Goal: Information Seeking & Learning: Compare options

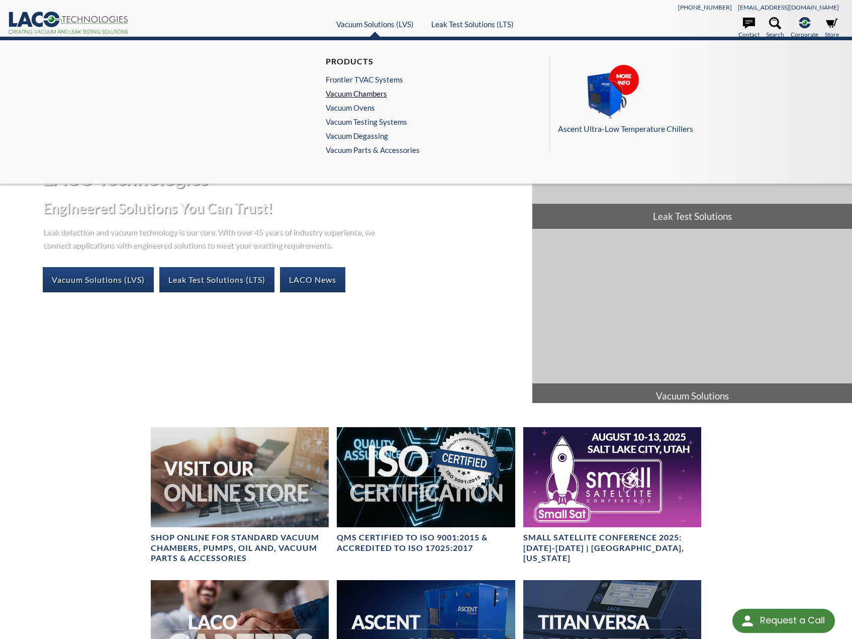
click at [355, 97] on link "Vacuum Chambers" at bounding box center [370, 93] width 89 height 9
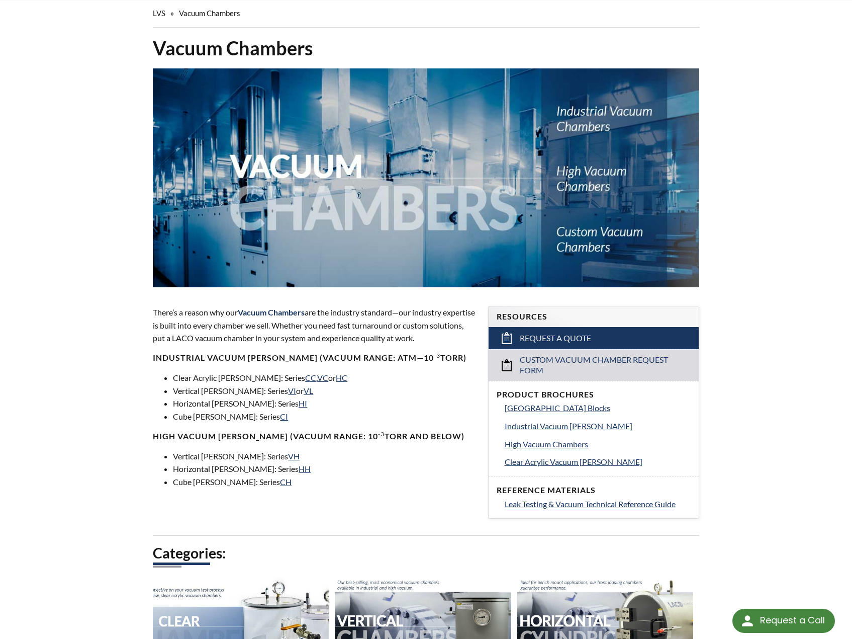
scroll to position [402, 0]
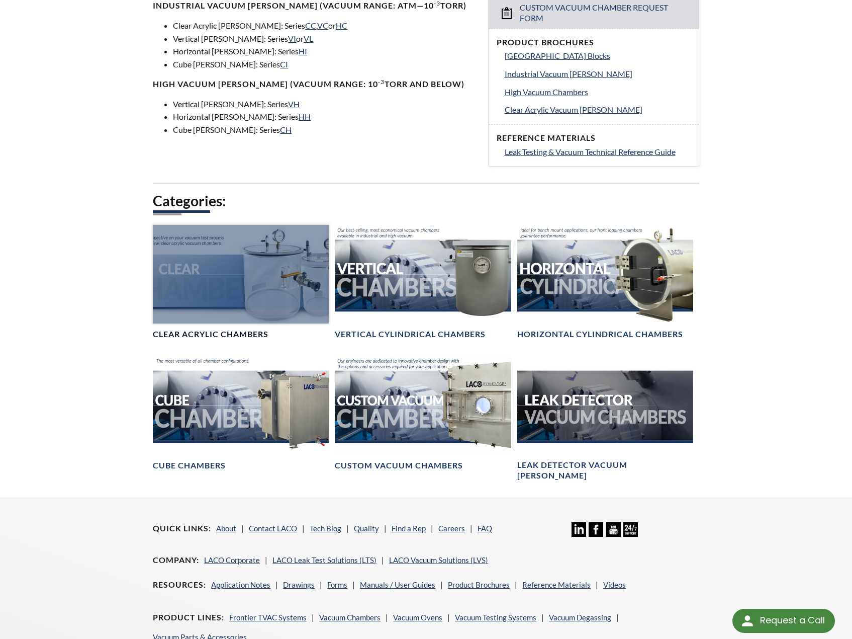
click at [238, 295] on div at bounding box center [241, 274] width 176 height 99
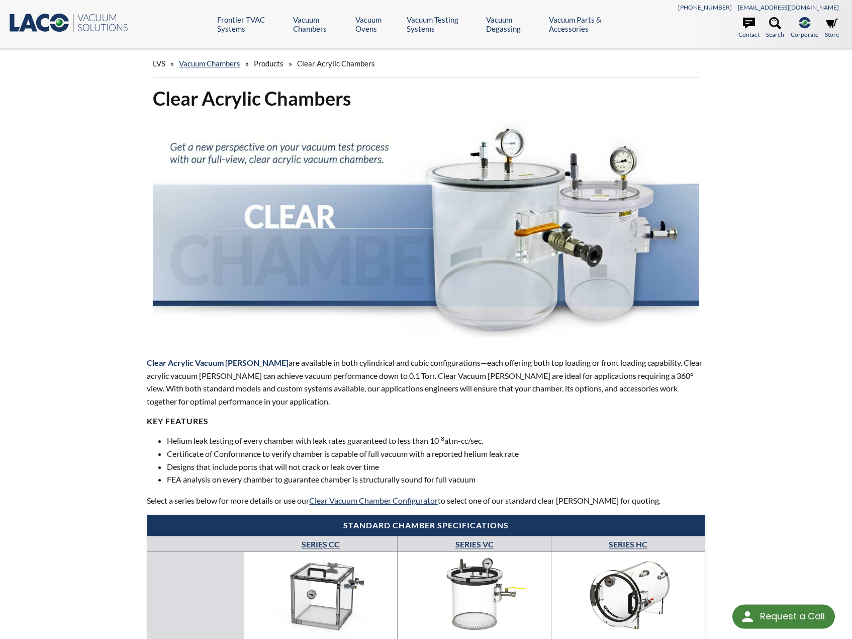
select select "Language Translate Widget"
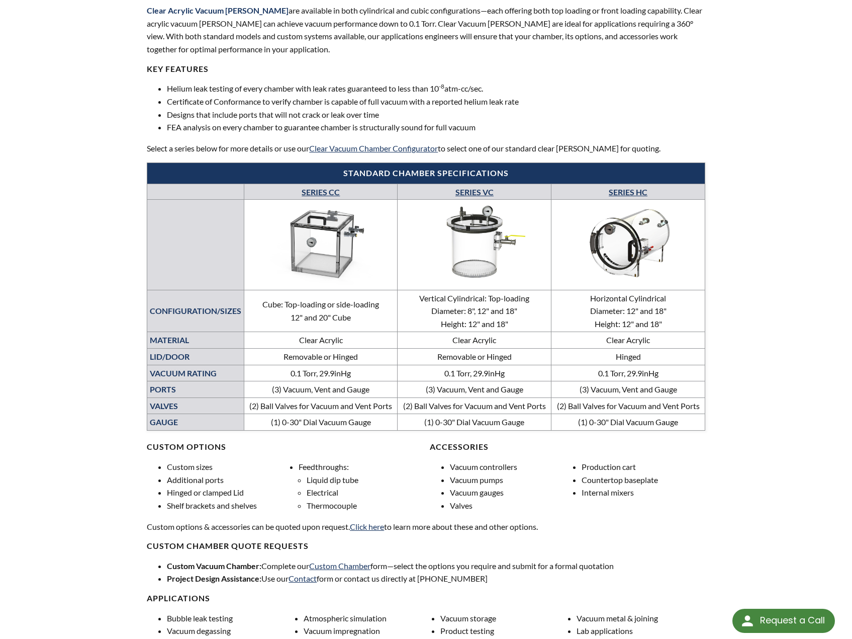
scroll to position [402, 0]
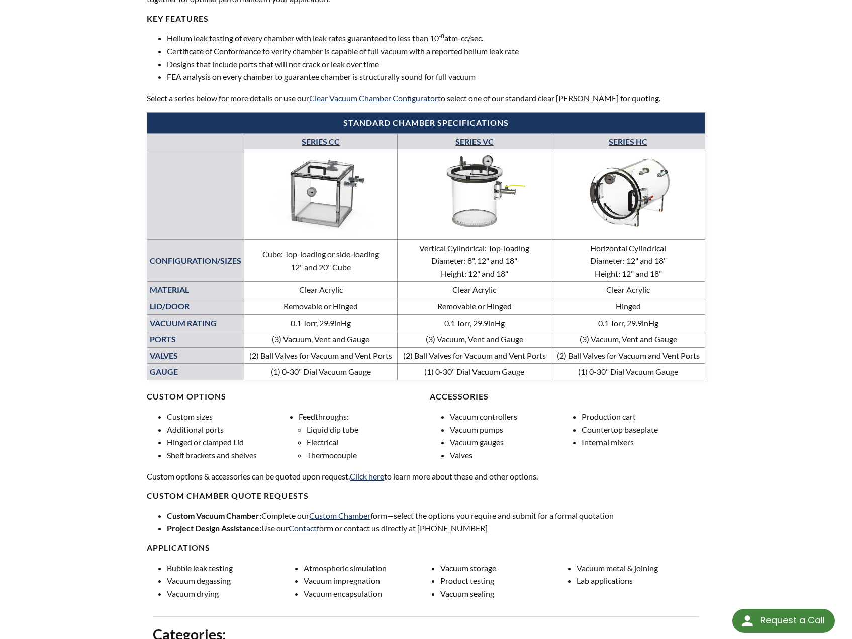
click at [507, 274] on td "Vertical Cylindrical: Top-loading Diameter: 8", 12" and 18" Height: 12" and 18"" at bounding box center [475, 260] width 154 height 42
drag, startPoint x: 478, startPoint y: 262, endPoint x: 497, endPoint y: 267, distance: 19.8
click at [497, 267] on td "Vertical Cylindrical: Top-loading Diameter: 8", 12" and 18" Height: 12" and 18"" at bounding box center [475, 260] width 154 height 42
click at [507, 283] on td "Clear Acrylic" at bounding box center [475, 290] width 154 height 17
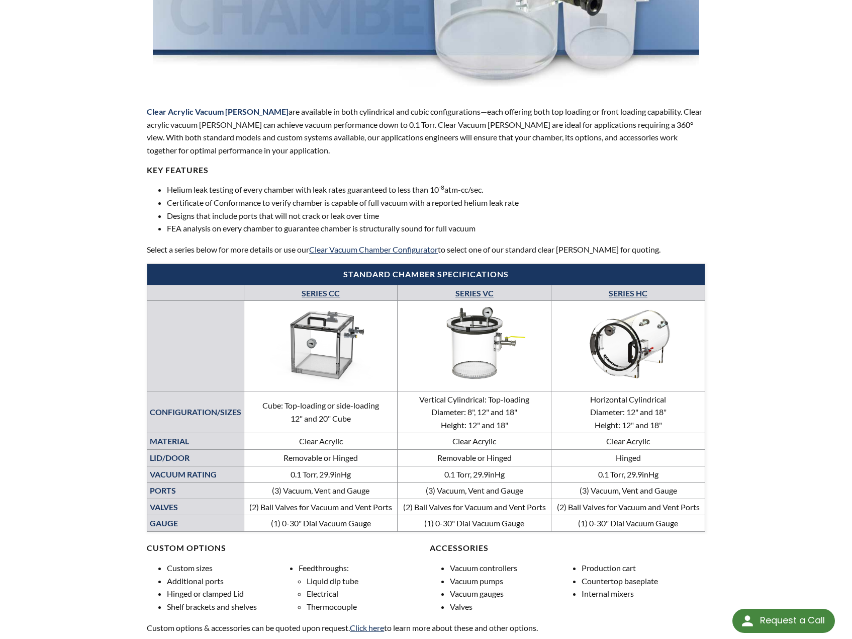
click at [474, 291] on link "SERIES VC" at bounding box center [475, 293] width 38 height 10
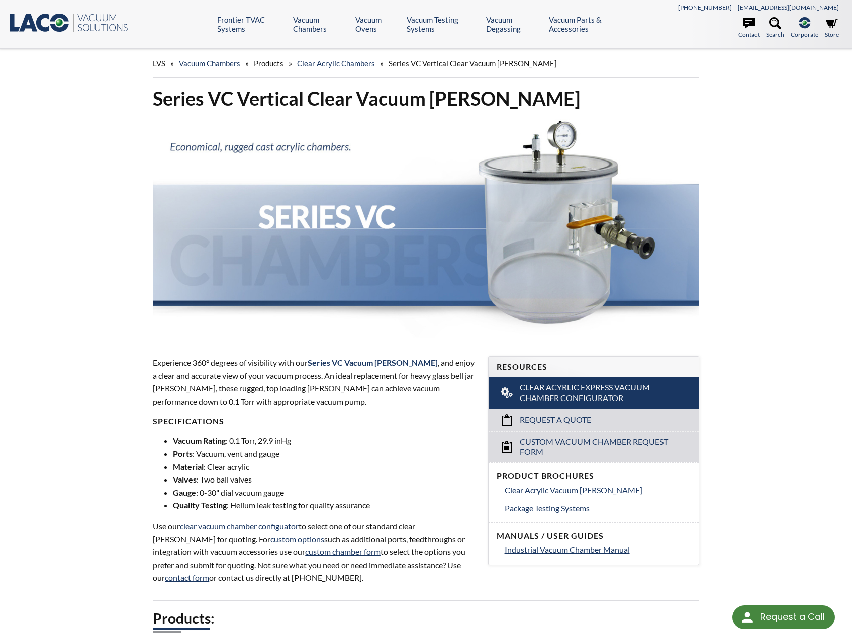
select select "Language Translate Widget"
drag, startPoint x: 213, startPoint y: 455, endPoint x: 247, endPoint y: 458, distance: 34.8
click at [278, 471] on ul "Vacuum Rating : 0.1 Torr, 29.9 inHg Ports : Vacuum, vent and gauge Material : C…" at bounding box center [314, 472] width 323 height 77
click at [353, 502] on li "Quality Testing : Helium leak testing for quality assurance" at bounding box center [324, 504] width 303 height 13
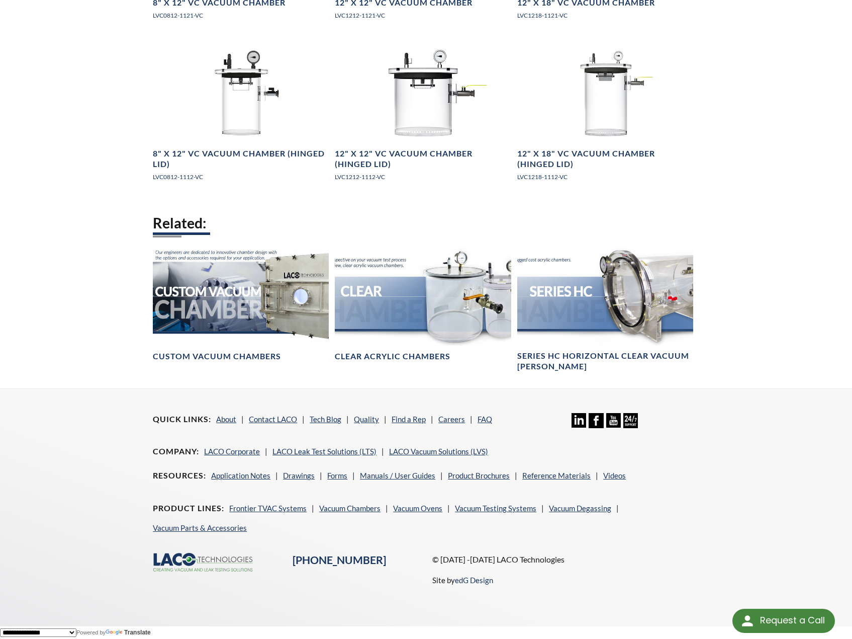
scroll to position [448, 0]
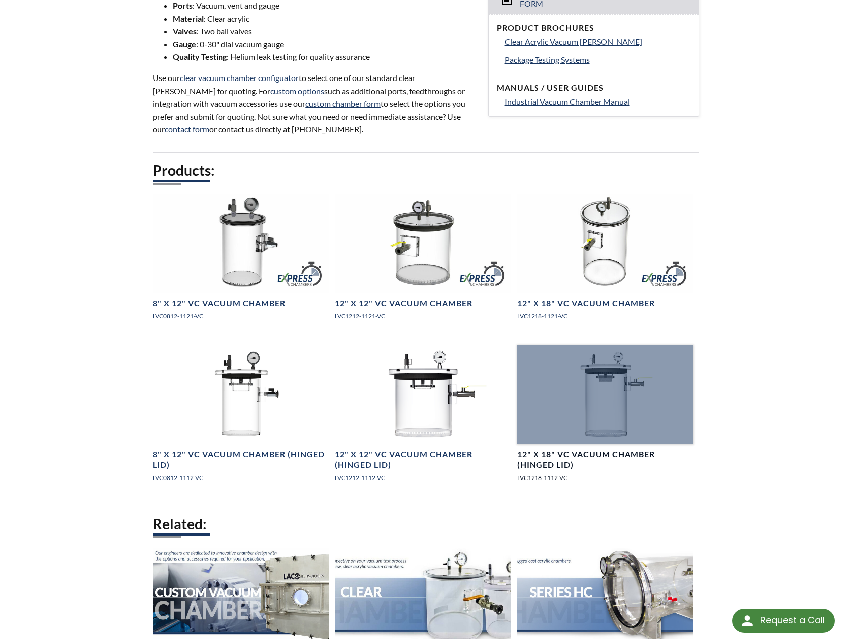
click at [596, 453] on h4 "12" X 18" VC Vacuum Chamber (Hinged Lid)" at bounding box center [606, 459] width 176 height 21
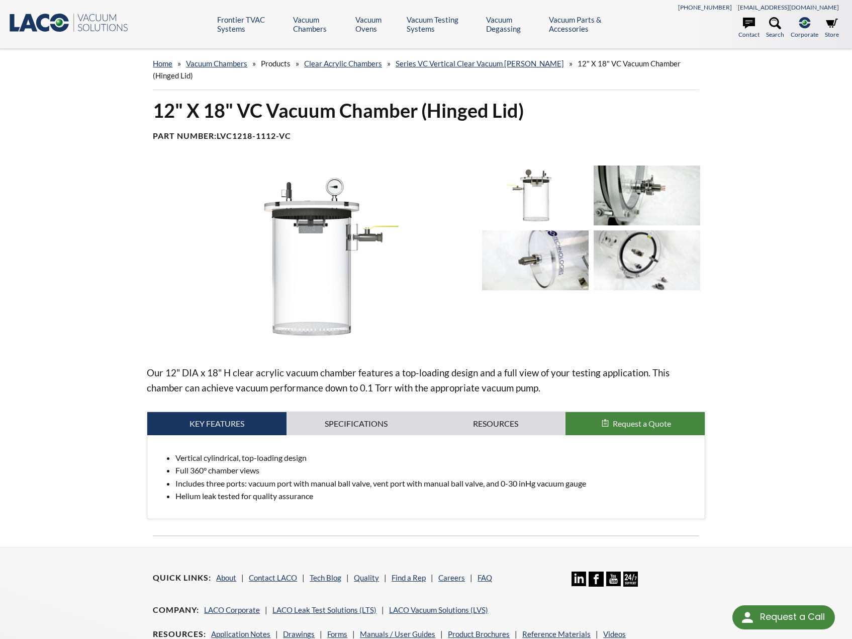
select select "Language Translate Widget"
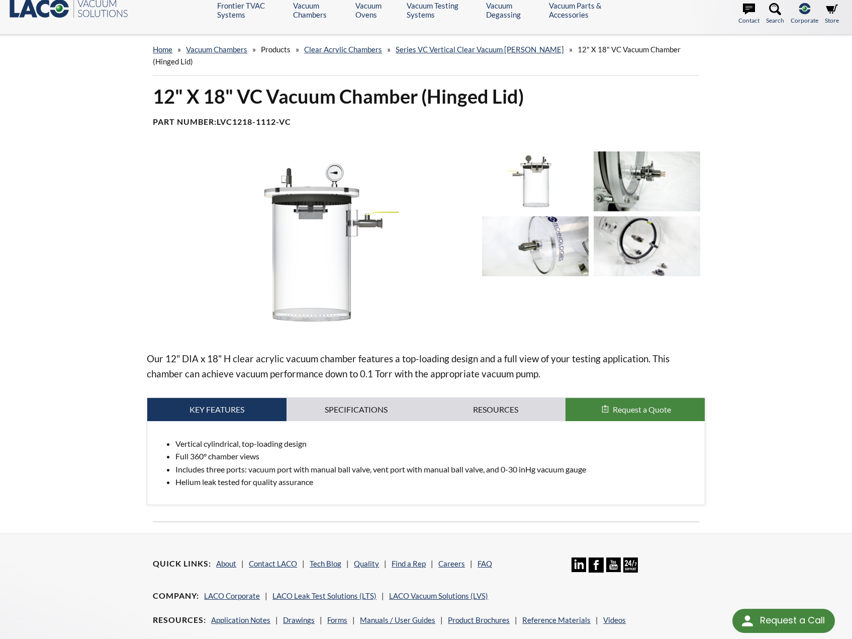
scroll to position [101, 0]
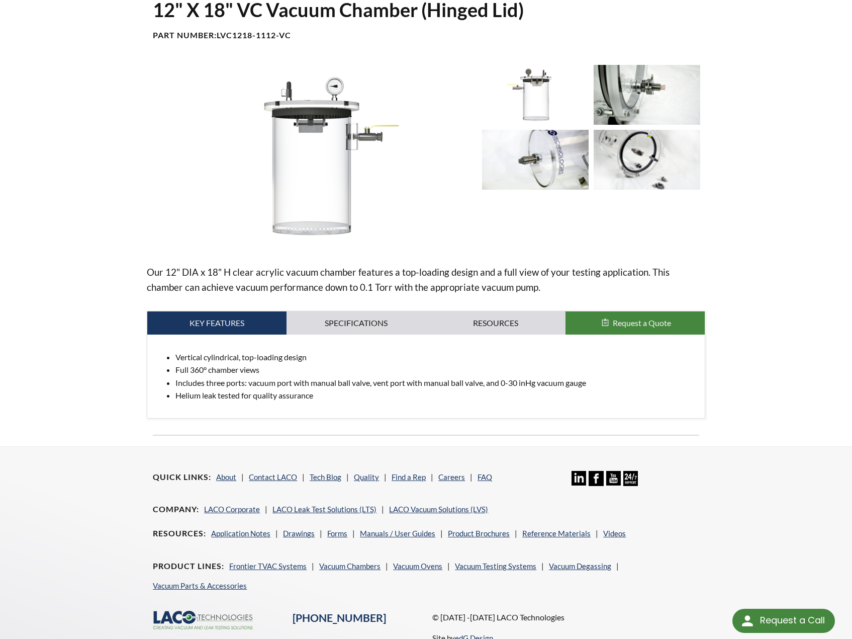
drag, startPoint x: 182, startPoint y: 272, endPoint x: 579, endPoint y: 295, distance: 397.5
click at [579, 295] on div "Our 12" DIA x 18" H clear acrylic vacuum chamber features a top-loading design …" at bounding box center [426, 242] width 559 height 354
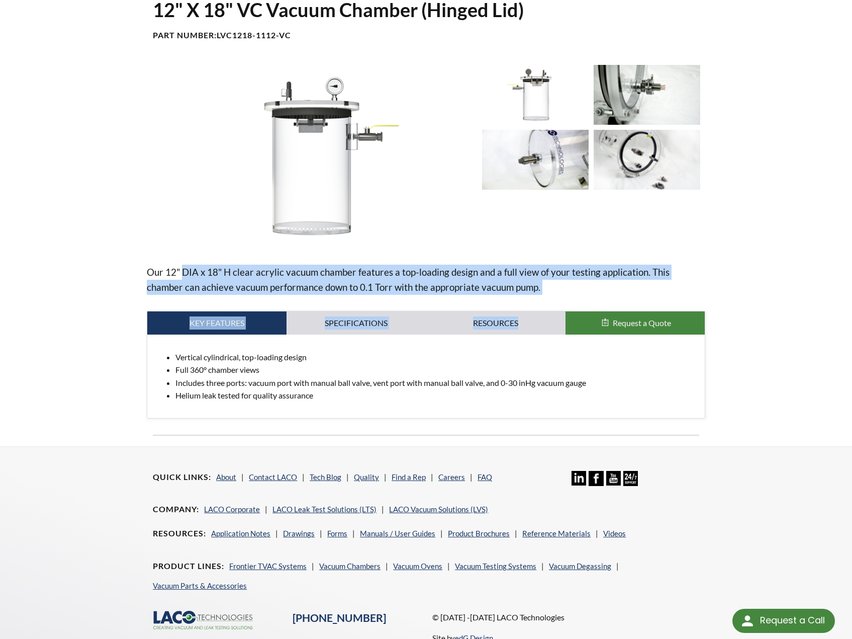
drag, startPoint x: 579, startPoint y: 295, endPoint x: 380, endPoint y: 280, distance: 200.2
click at [380, 280] on p "Our 12" DIA x 18" H clear acrylic vacuum chamber features a top-loading design …" at bounding box center [426, 280] width 559 height 30
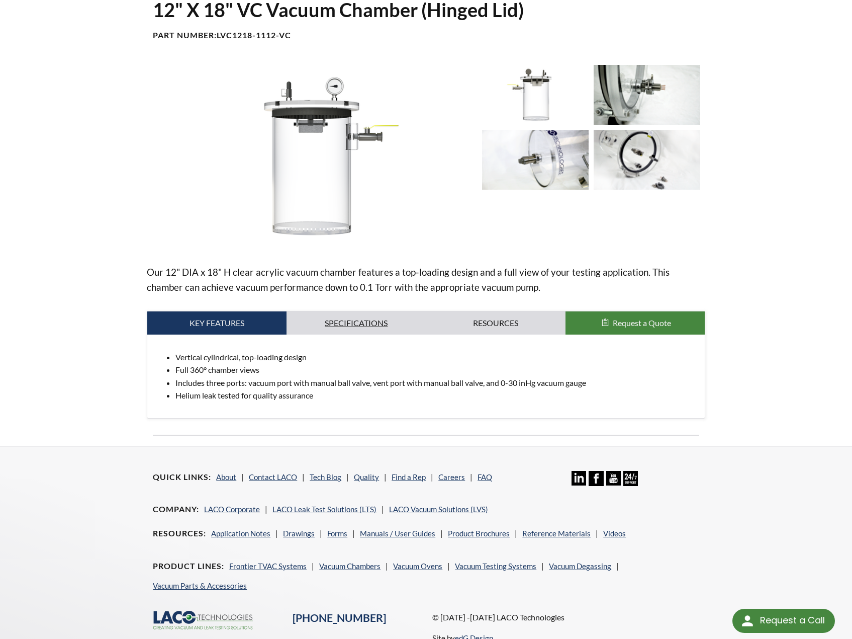
click at [328, 331] on link "Specifications" at bounding box center [356, 322] width 139 height 23
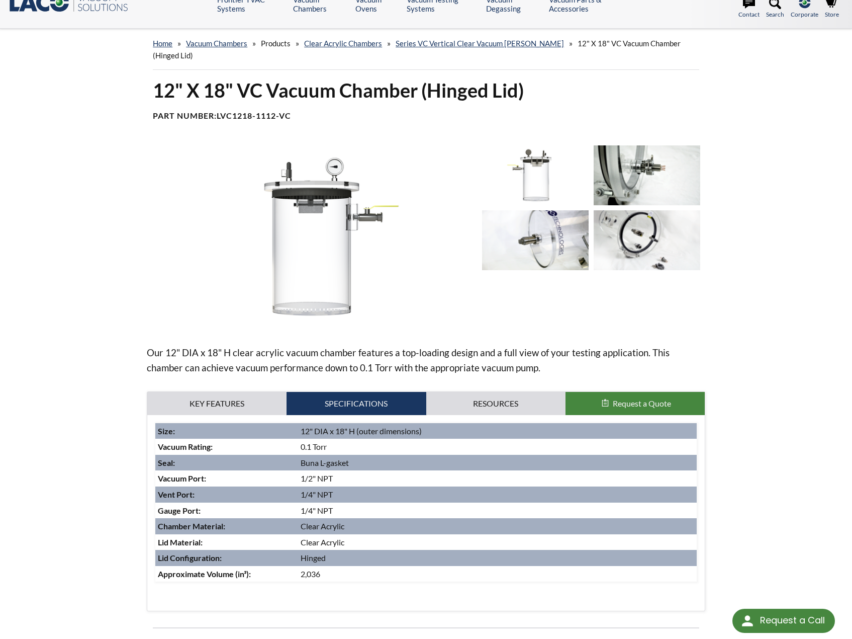
scroll to position [0, 0]
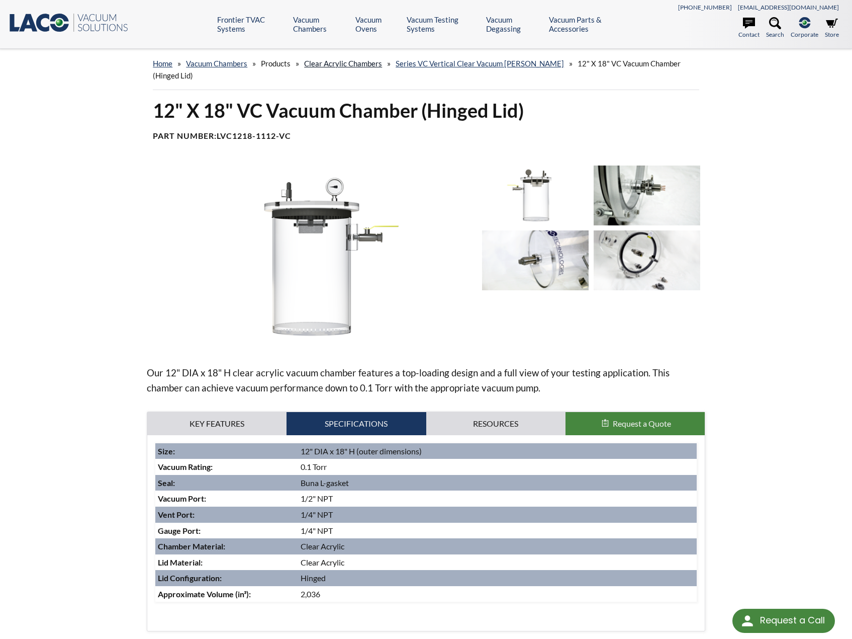
click at [365, 64] on link "Clear Acrylic Chambers" at bounding box center [343, 63] width 78 height 9
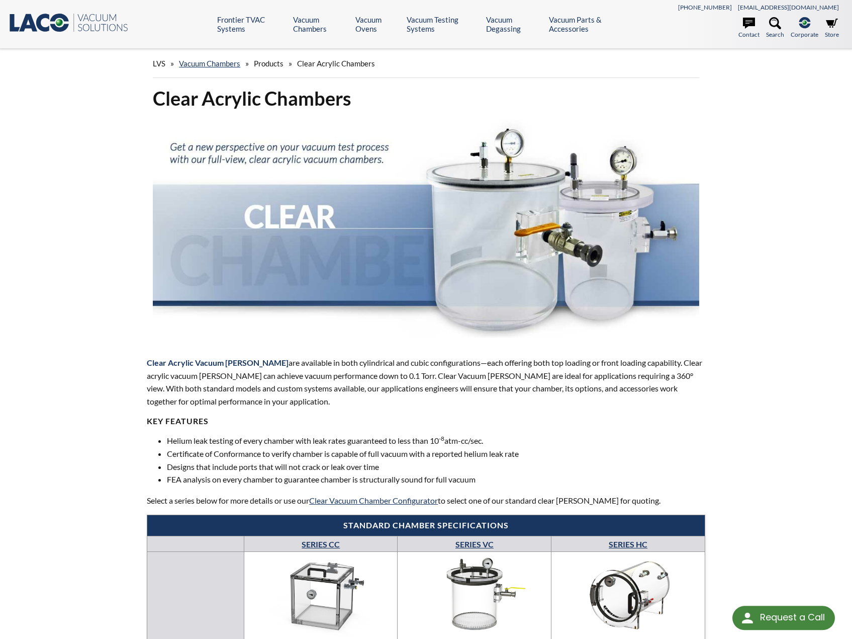
select select "Language Translate Widget"
click at [274, 63] on span "Products" at bounding box center [269, 63] width 30 height 9
click at [215, 62] on link "Vacuum Chambers" at bounding box center [209, 63] width 61 height 9
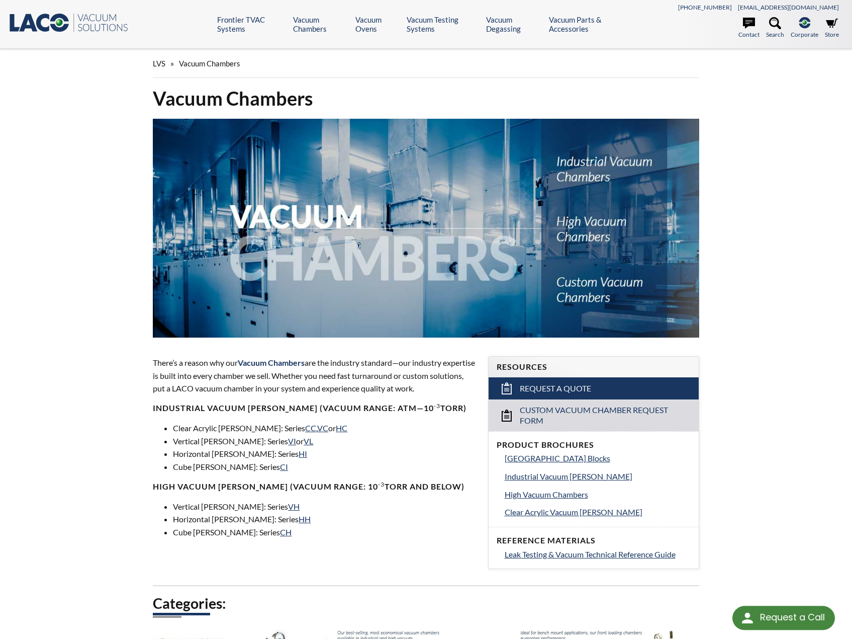
select select "Language Translate Widget"
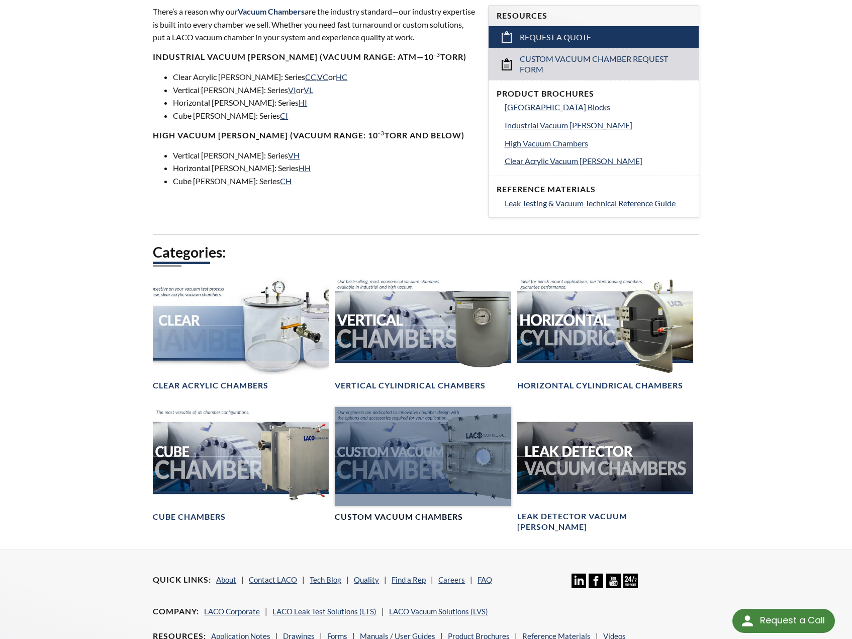
scroll to position [402, 0]
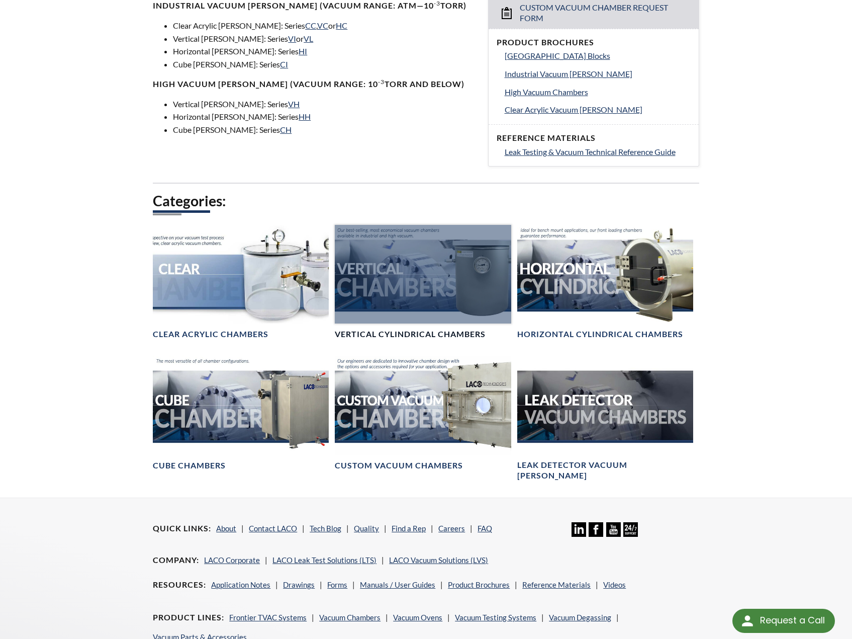
click at [398, 298] on div at bounding box center [423, 274] width 176 height 99
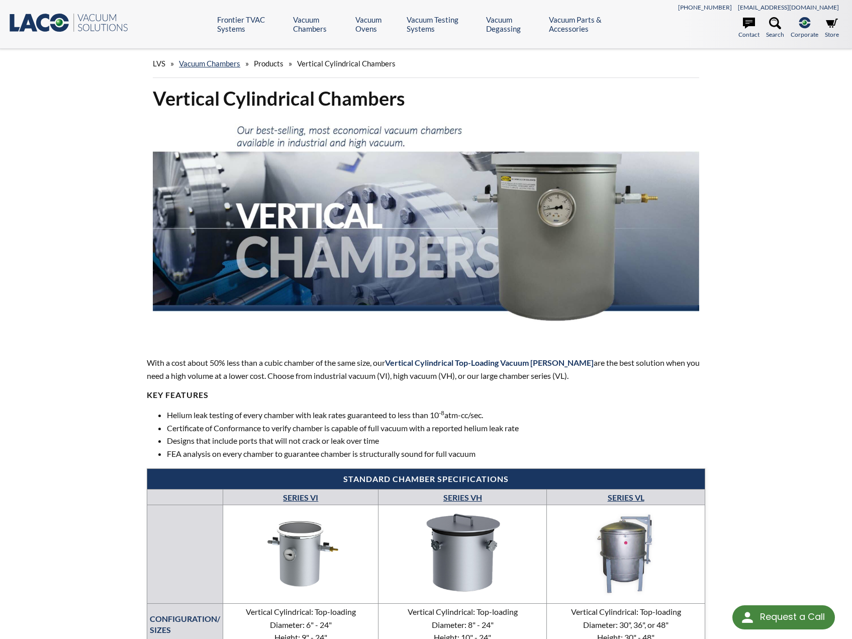
select select "Language Translate Widget"
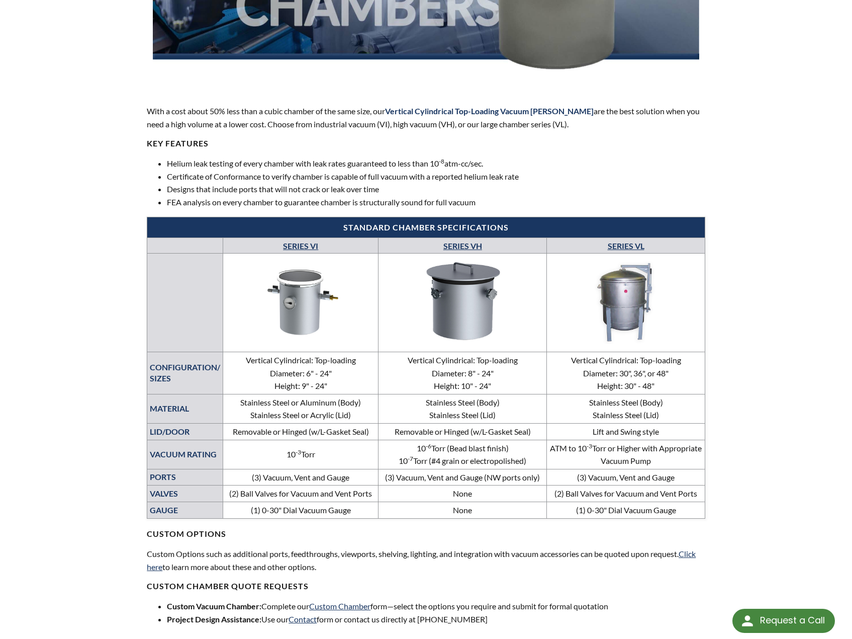
scroll to position [302, 0]
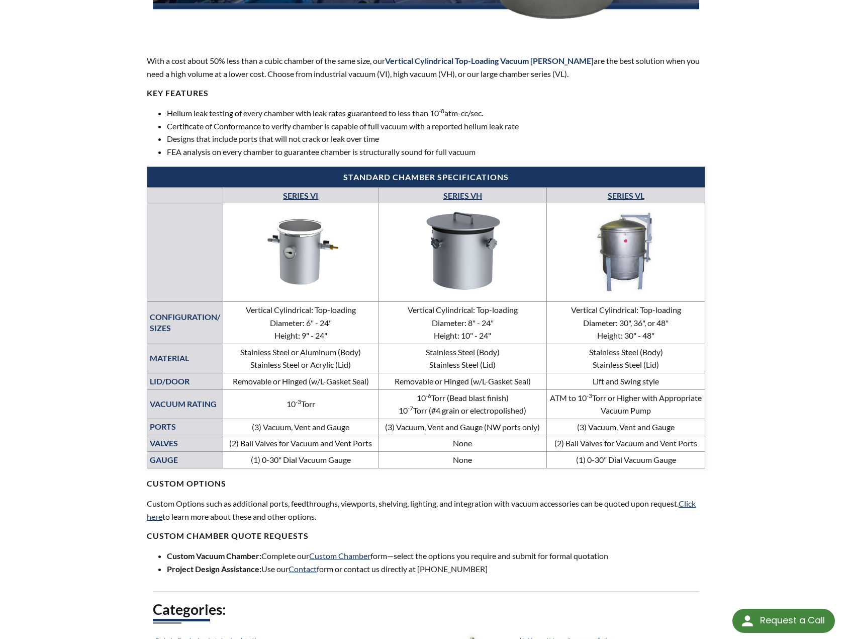
drag, startPoint x: 411, startPoint y: 379, endPoint x: 460, endPoint y: 411, distance: 58.7
click at [464, 422] on tbody "SERIES VI SERIES VH SERIES VL CONFIGURATION/ SIZES Vertical Cylindrical: Top-lo…" at bounding box center [426, 328] width 558 height 280
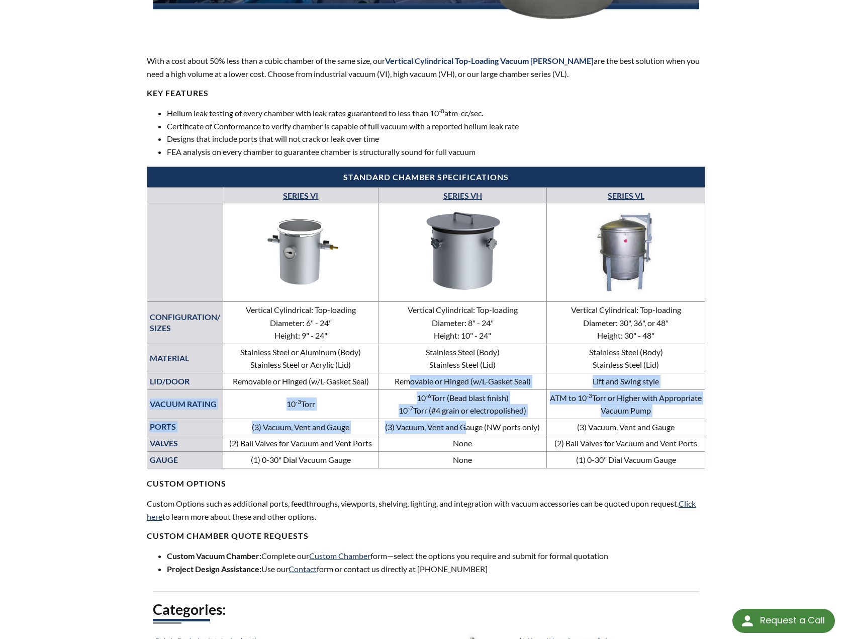
click at [476, 461] on td "None" at bounding box center [463, 460] width 168 height 17
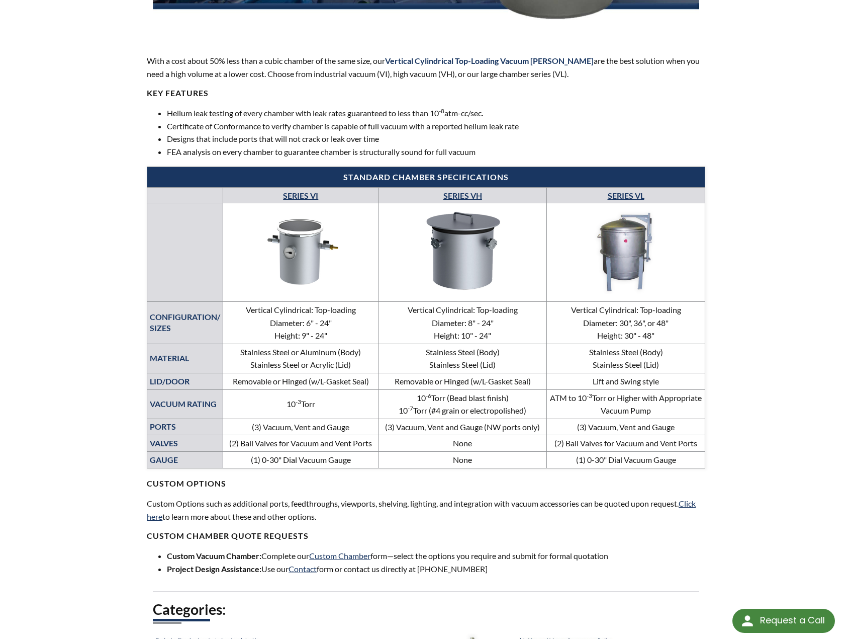
drag, startPoint x: 396, startPoint y: 428, endPoint x: 489, endPoint y: 436, distance: 92.8
click at [489, 436] on tbody "SERIES VI SERIES VH SERIES VL CONFIGURATION/ SIZES Vertical Cylindrical: Top-lo…" at bounding box center [426, 328] width 558 height 280
click at [452, 472] on h4 "CUSTOM OPTIONS" at bounding box center [426, 478] width 559 height 21
drag, startPoint x: 337, startPoint y: 461, endPoint x: 270, endPoint y: 355, distance: 126.1
click at [270, 355] on tbody "SERIES VI SERIES VH SERIES VL CONFIGURATION/ SIZES Vertical Cylindrical: Top-lo…" at bounding box center [426, 328] width 558 height 280
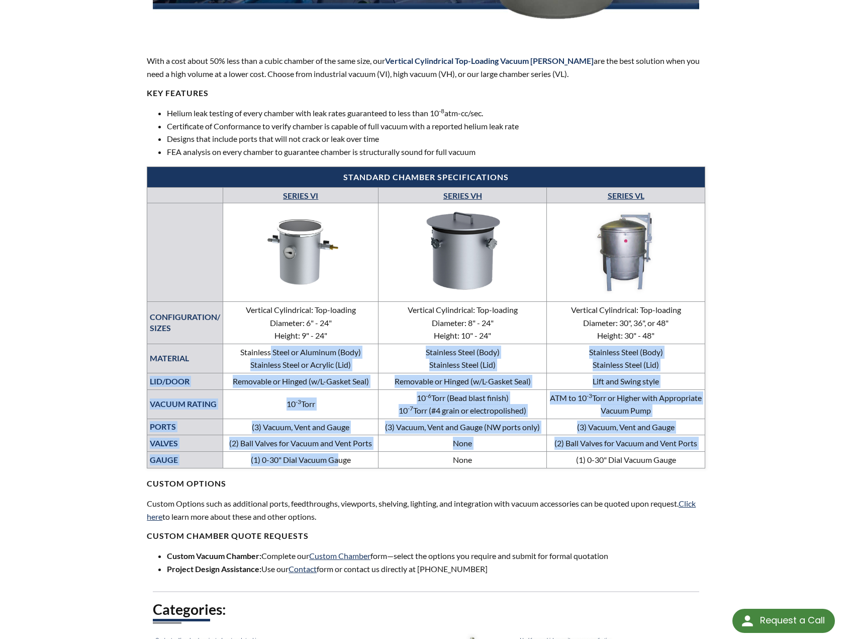
click at [300, 448] on td "(2) Ball Valves for Vacuum and Vent Ports" at bounding box center [300, 443] width 155 height 17
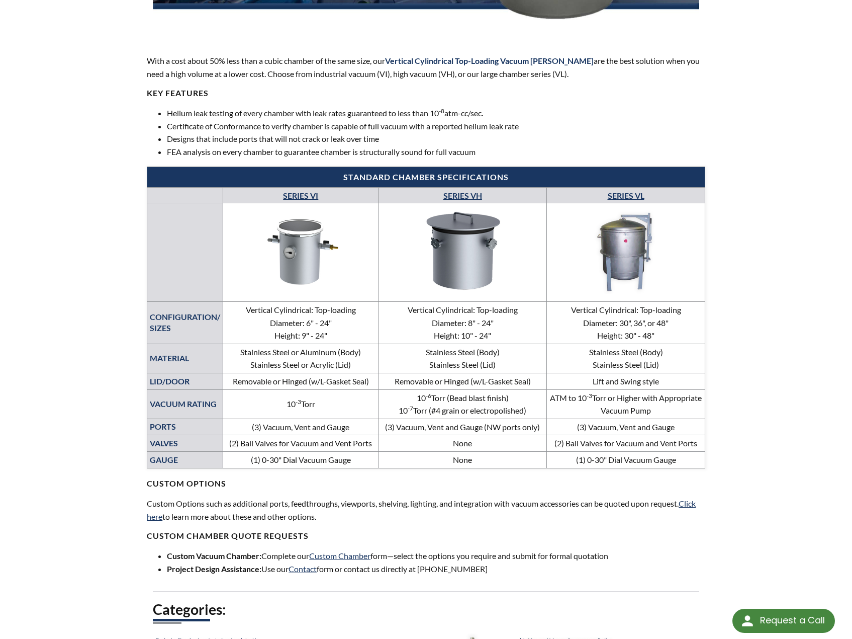
drag, startPoint x: 294, startPoint y: 461, endPoint x: 351, endPoint y: 464, distance: 56.9
click at [352, 464] on td "(1) 0-30" Dial Vacuum Gauge" at bounding box center [300, 460] width 155 height 17
click at [323, 515] on p "Custom Options such as additional ports, feedthroughs, viewports, shelving, lig…" at bounding box center [426, 510] width 559 height 26
click at [286, 386] on td "Removable or Hinged (w/L-Gasket Seal)" at bounding box center [300, 381] width 155 height 17
click at [307, 193] on link "SERIES VI" at bounding box center [300, 196] width 35 height 10
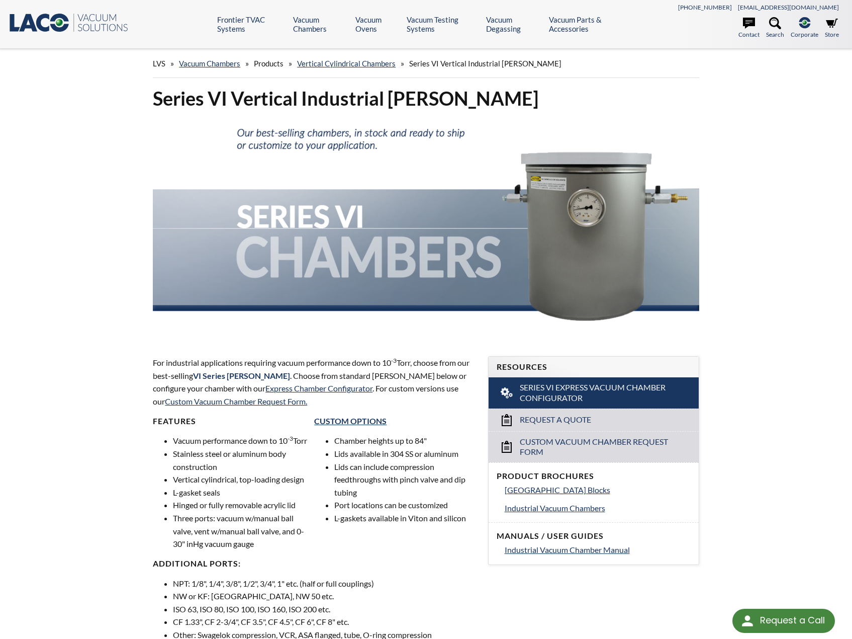
select select "Language Translate Widget"
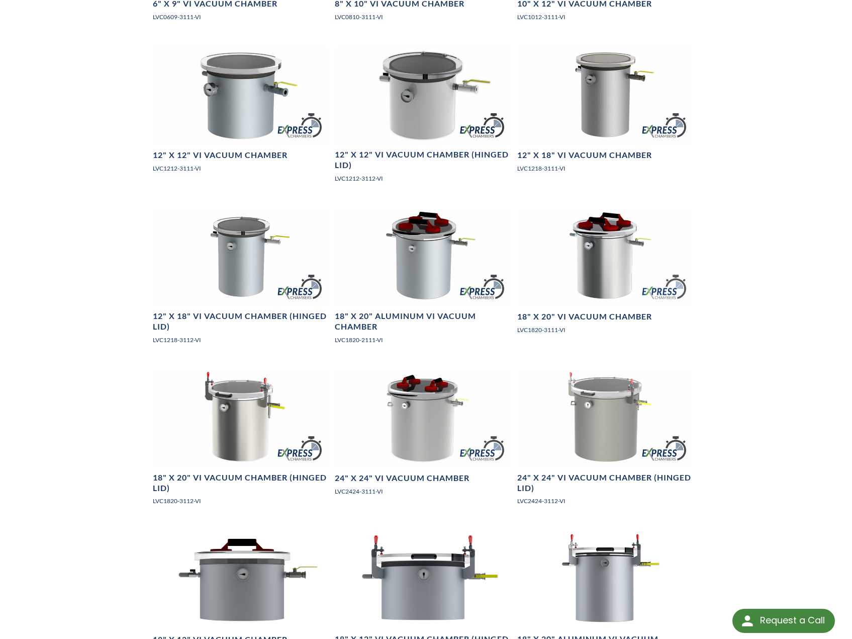
scroll to position [704, 0]
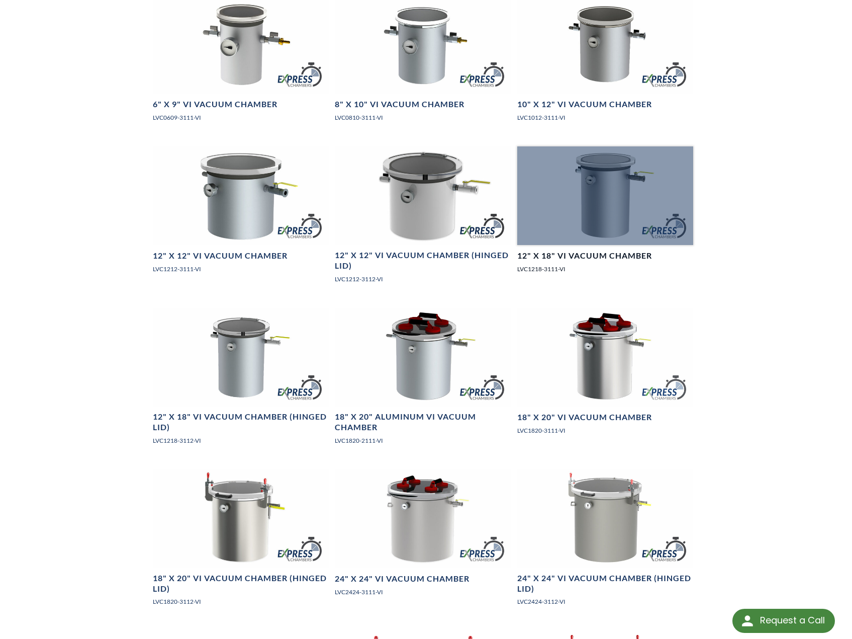
click at [566, 261] on h4 "12" X 18" VI Vacuum Chamber" at bounding box center [585, 255] width 135 height 11
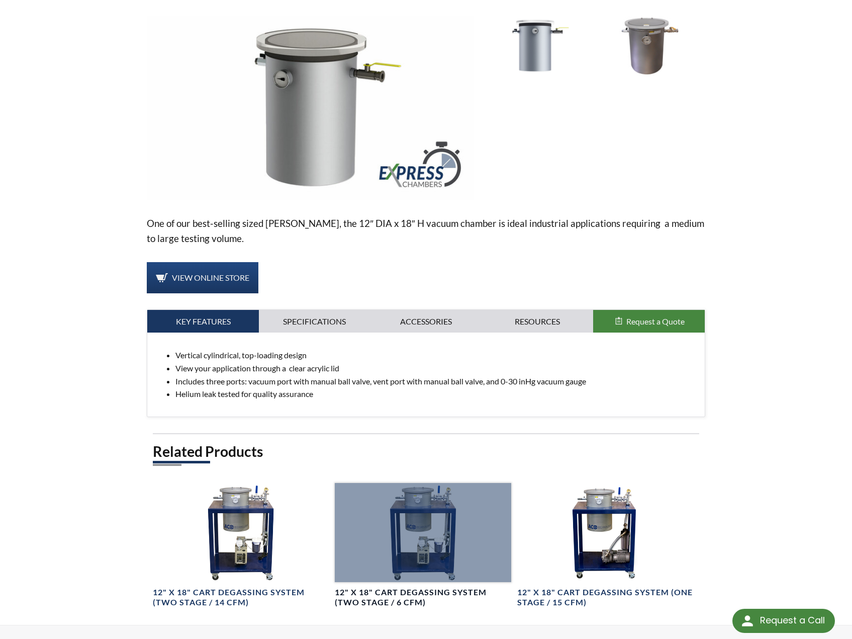
scroll to position [251, 0]
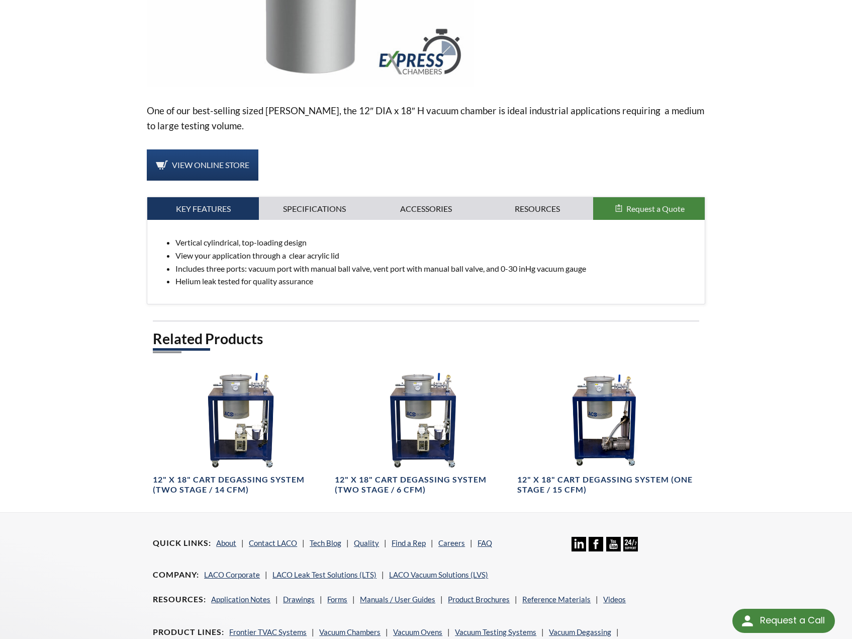
drag, startPoint x: 201, startPoint y: 255, endPoint x: 275, endPoint y: 271, distance: 75.5
click at [302, 277] on ul "Vertical cylindrical, top-loading design View your application through a clear …" at bounding box center [426, 261] width 542 height 51
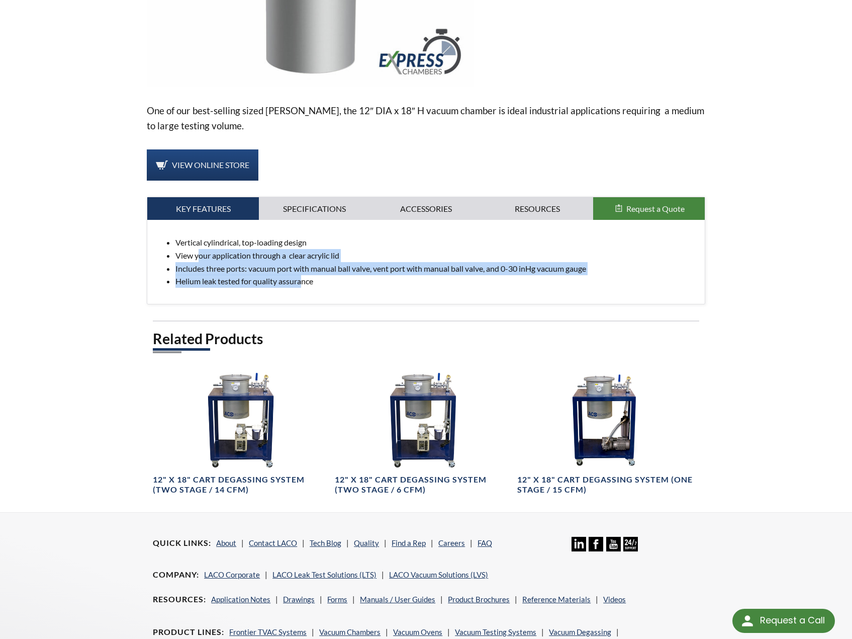
click at [264, 291] on div "Vertical cylindrical, top-loading design View your application through a clear …" at bounding box center [426, 261] width 558 height 83
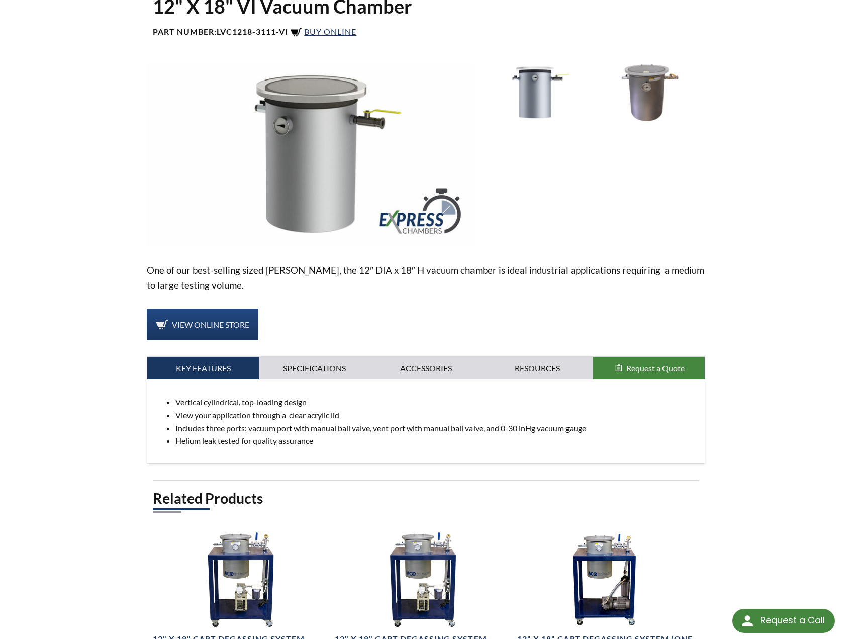
scroll to position [0, 0]
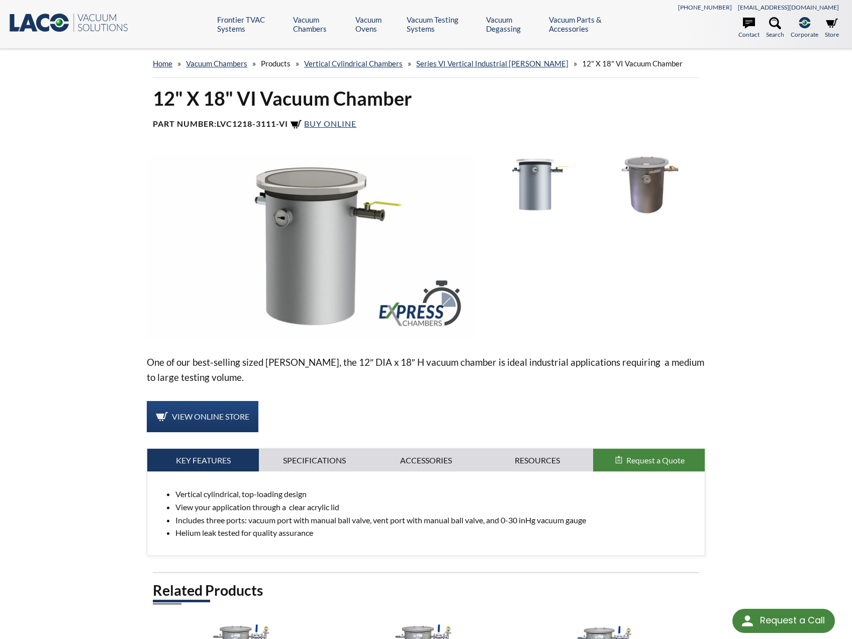
drag, startPoint x: 538, startPoint y: 197, endPoint x: 544, endPoint y: 183, distance: 15.6
click at [544, 183] on img at bounding box center [535, 185] width 107 height 60
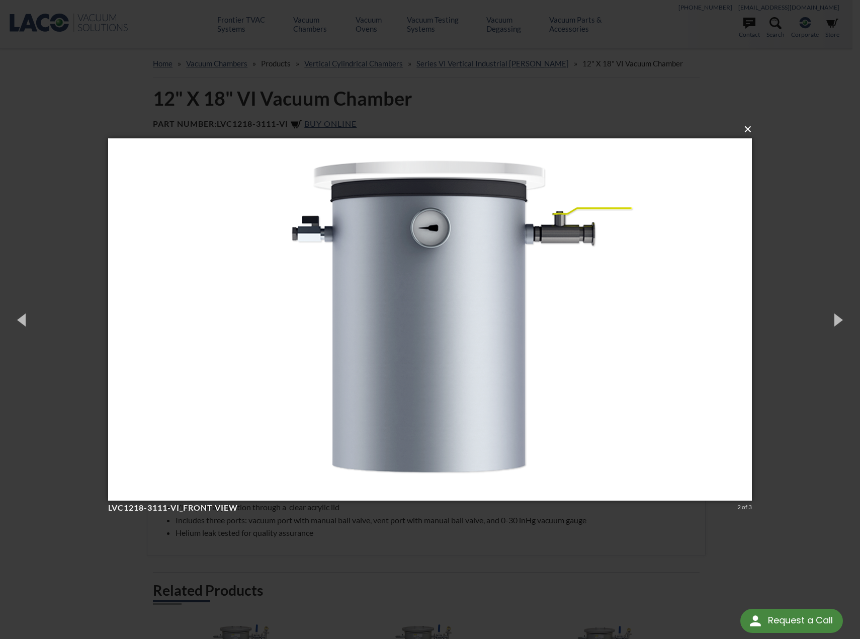
click at [750, 130] on button "×" at bounding box center [433, 129] width 644 height 22
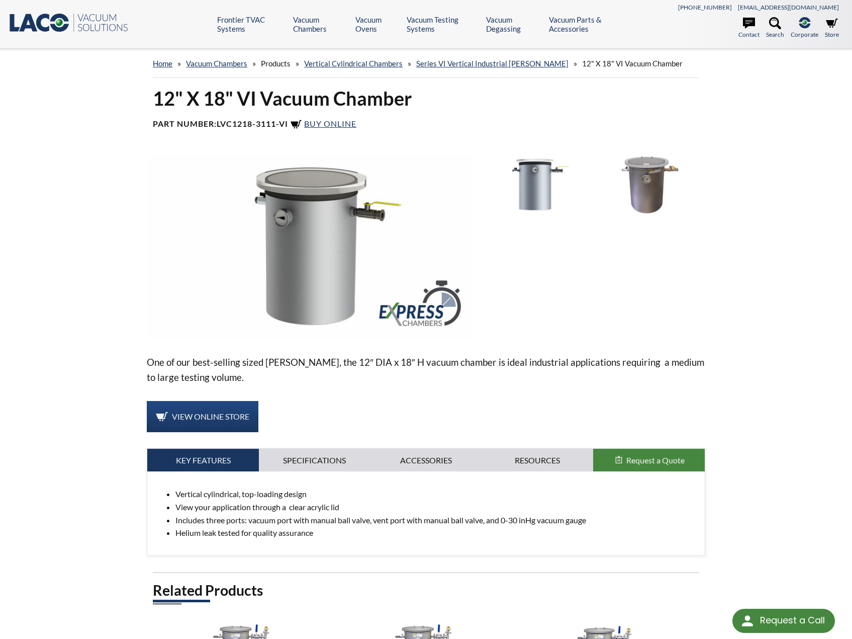
click at [674, 180] on img at bounding box center [647, 185] width 107 height 60
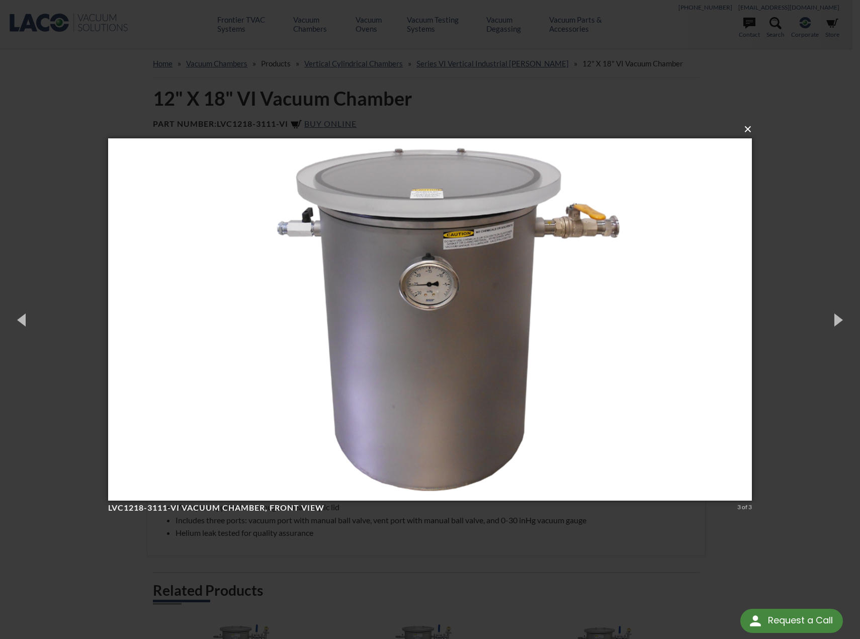
click at [752, 130] on button "×" at bounding box center [433, 129] width 644 height 22
